Goal: Use online tool/utility: Use online tool/utility

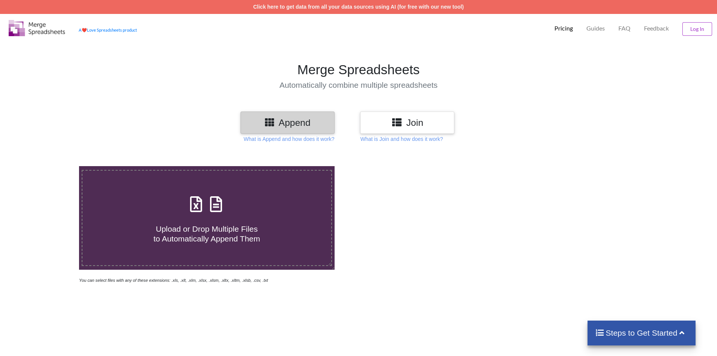
click at [247, 200] on div "Upload or Drop Multiple Files to Automatically Append Them" at bounding box center [206, 217] width 249 height 51
click at [51, 166] on input "Upload or Drop Multiple Files to Automatically Append Them" at bounding box center [51, 166] width 0 height 0
type input "C:\fakepath\ww(2).xlsx"
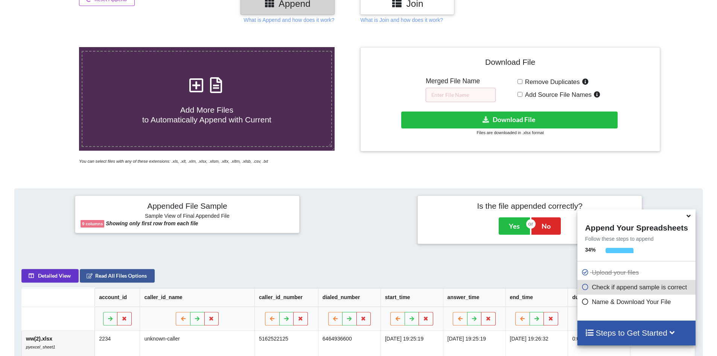
scroll to position [157, 0]
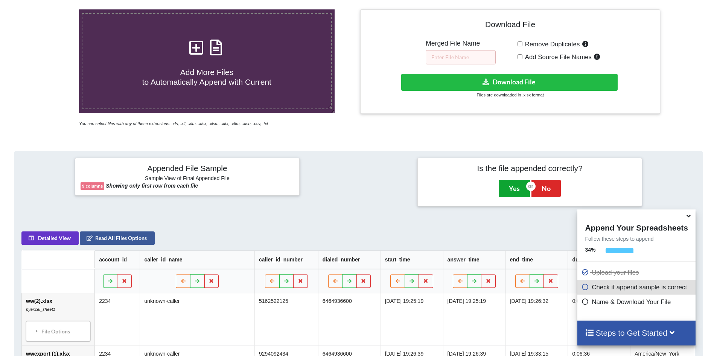
click at [514, 186] on button "Yes" at bounding box center [514, 188] width 31 height 17
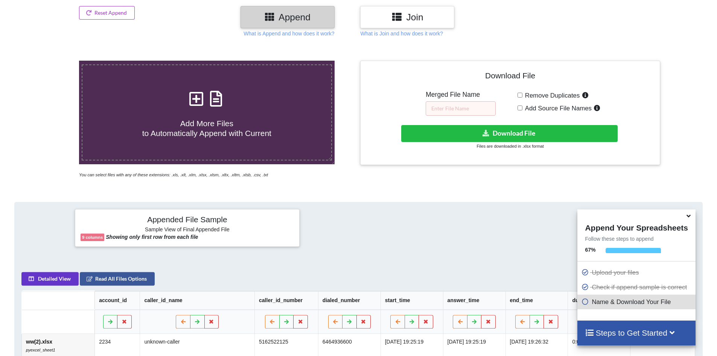
scroll to position [91, 0]
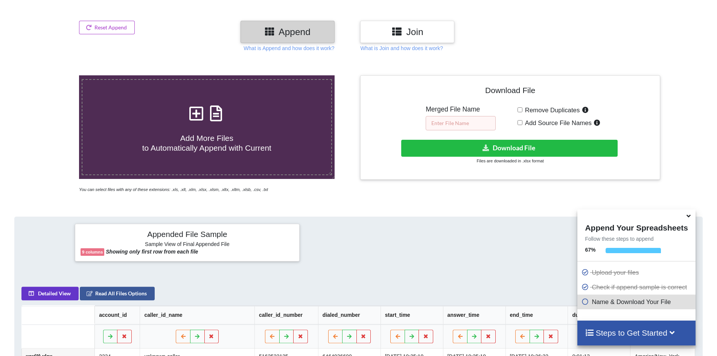
click at [442, 123] on input "text" at bounding box center [461, 123] width 70 height 14
click at [462, 145] on button "Download File" at bounding box center [509, 148] width 216 height 17
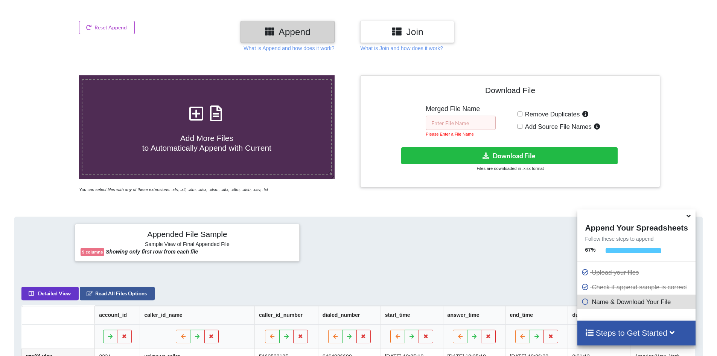
click at [450, 120] on input "text" at bounding box center [461, 123] width 70 height 14
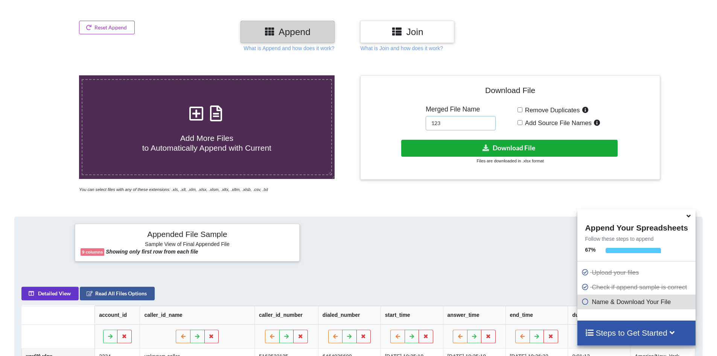
type input "123"
click at [467, 141] on button "Download File" at bounding box center [509, 148] width 216 height 17
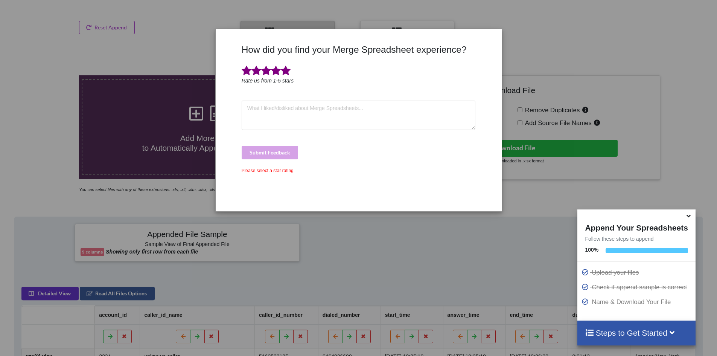
drag, startPoint x: 287, startPoint y: 68, endPoint x: 295, endPoint y: 69, distance: 8.4
click at [287, 68] on span at bounding box center [286, 71] width 10 height 11
